Goal: Check status

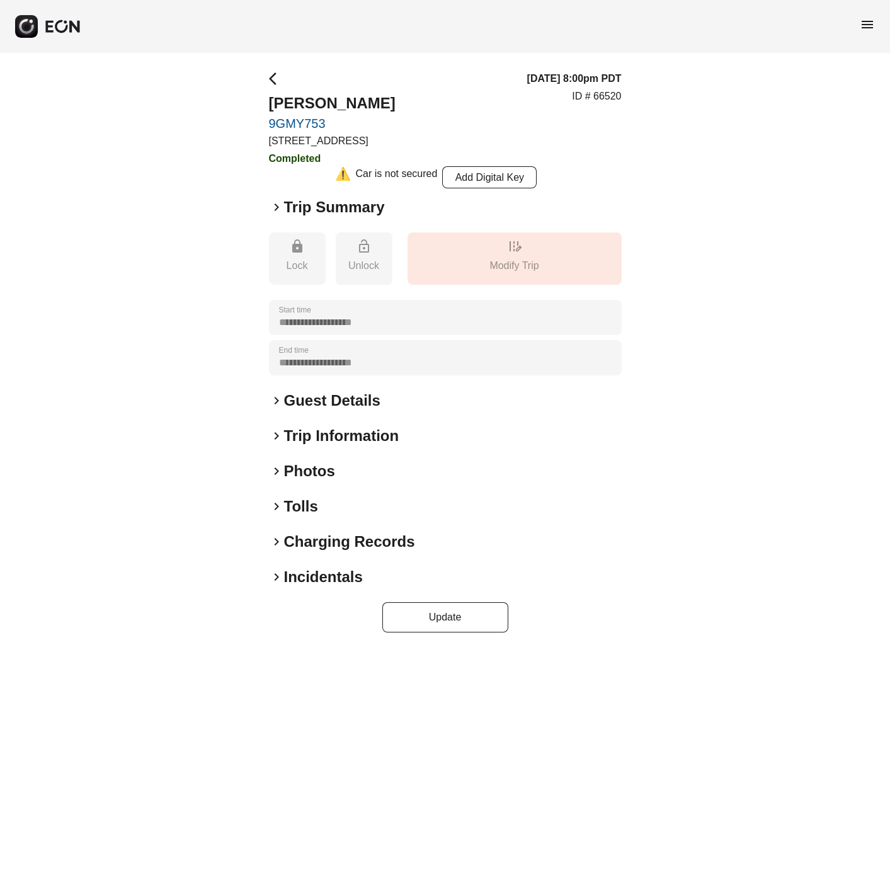
click at [282, 569] on span "keyboard_arrow_right" at bounding box center [276, 576] width 15 height 15
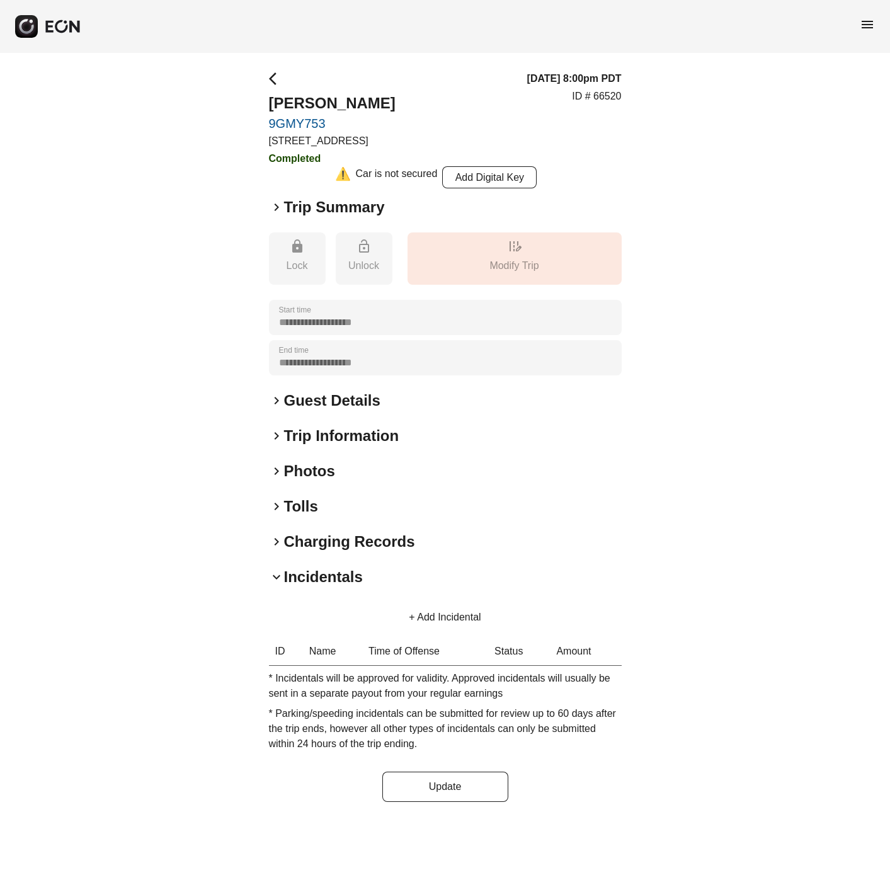
click at [83, 156] on div "**********" at bounding box center [445, 436] width 890 height 767
